Goal: Task Accomplishment & Management: Manage account settings

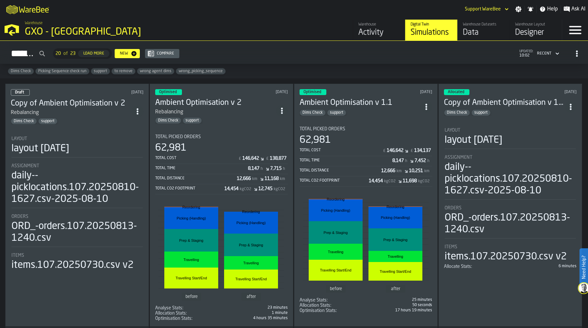
click at [277, 49] on div "Simulations 20 of 23 Load More New Compare updated: 10:02 Recent" at bounding box center [294, 53] width 578 height 15
click at [92, 29] on div "GXO - Costa - Trafford Park" at bounding box center [113, 32] width 176 height 12
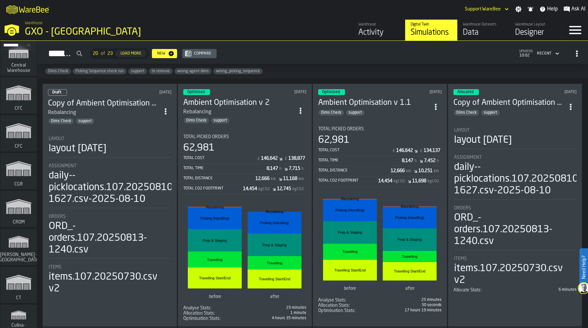
scroll to position [2475, 0]
click at [13, 175] on polygon "link-to-/wh/i/e451d98b-95f6-4604-91ff-c80219f9c36d/simulations" at bounding box center [18, 169] width 25 height 13
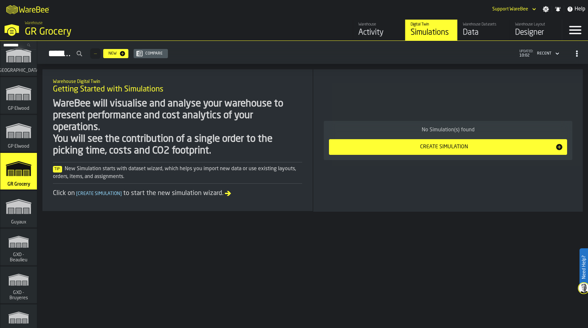
click at [546, 9] on icon "button-toggle-Settings" at bounding box center [546, 9] width 6 height 6
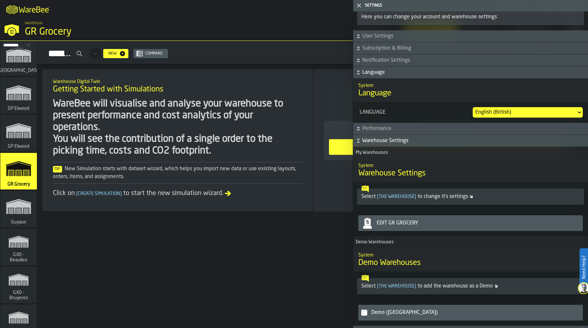
scroll to position [44, 0]
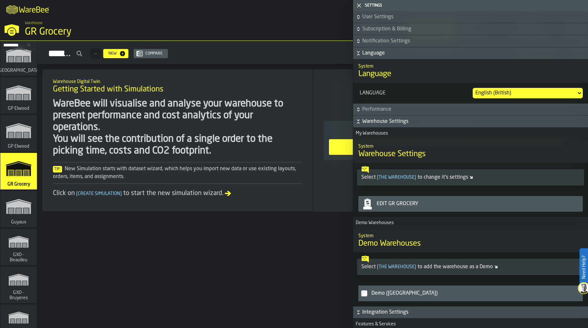
click at [439, 209] on div "Edit GR Grocery" at bounding box center [470, 203] width 219 height 13
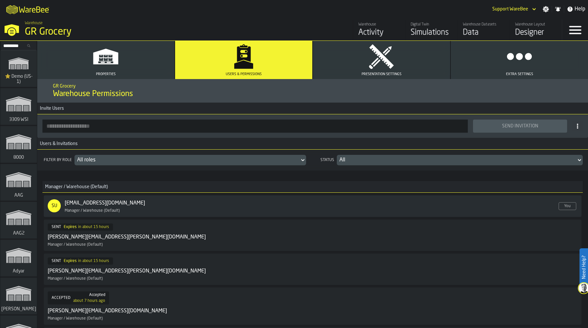
scroll to position [1, 0]
click at [127, 127] on input "button-toolbar-" at bounding box center [254, 125] width 425 height 13
paste input "**********"
type input "**********"
click at [577, 127] on icon at bounding box center [577, 125] width 5 height 5
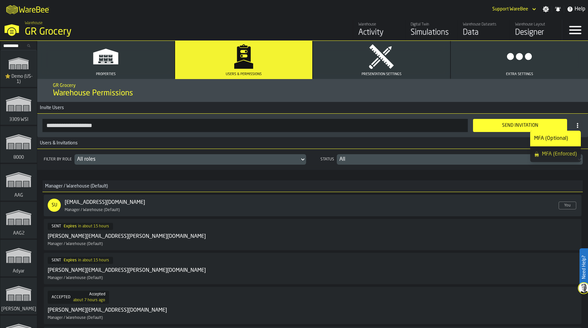
click at [577, 127] on icon at bounding box center [577, 125] width 5 height 5
click at [523, 127] on div "Send Invitation" at bounding box center [520, 125] width 86 height 5
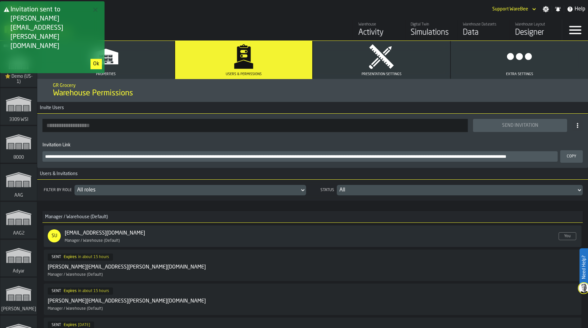
click at [95, 60] on div "Ok" at bounding box center [96, 64] width 6 height 8
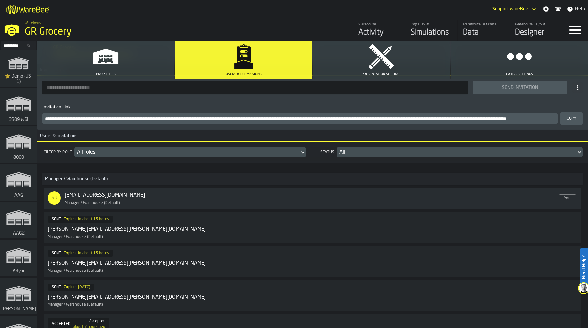
scroll to position [32, 0]
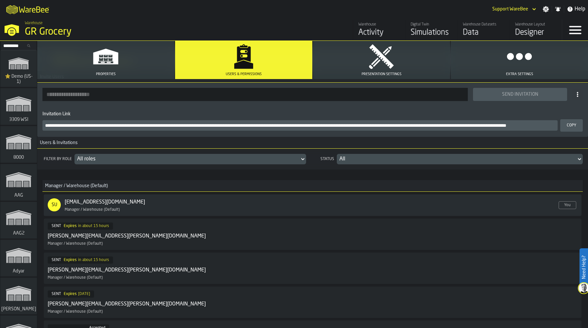
click at [138, 97] on input "button-toolbar-" at bounding box center [254, 94] width 425 height 13
paste input "**********"
type input "**********"
click at [519, 92] on div "Send Invitation" at bounding box center [520, 94] width 86 height 5
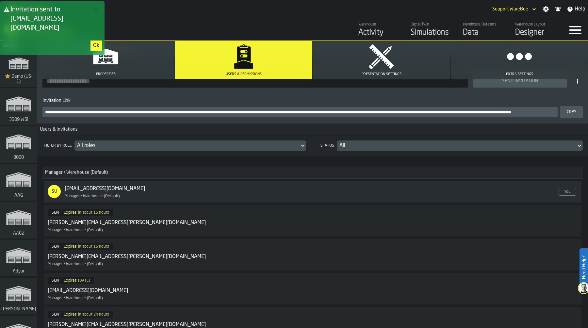
scroll to position [0, 0]
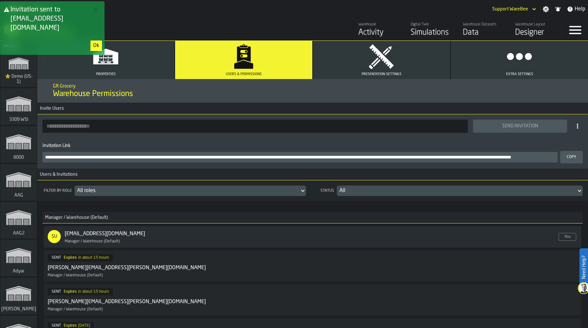
click at [97, 42] on div "Ok" at bounding box center [96, 46] width 6 height 8
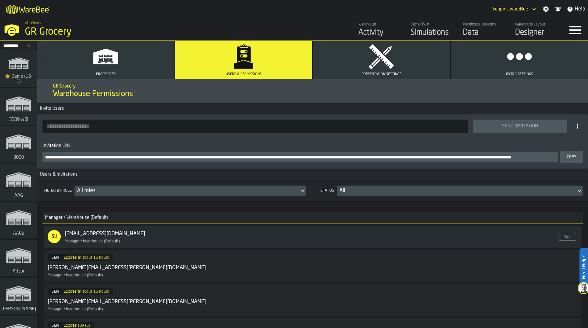
click at [176, 22] on div "Warehouse GR Grocery" at bounding box center [150, 29] width 256 height 22
